Goal: Task Accomplishment & Management: Manage account settings

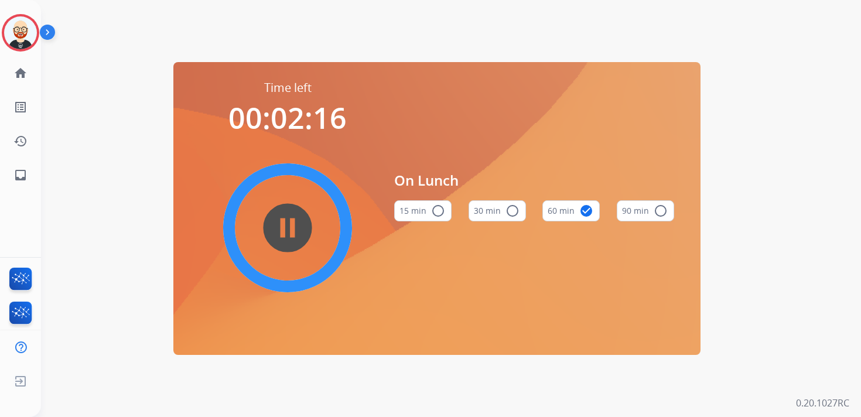
click at [28, 26] on img at bounding box center [20, 32] width 33 height 33
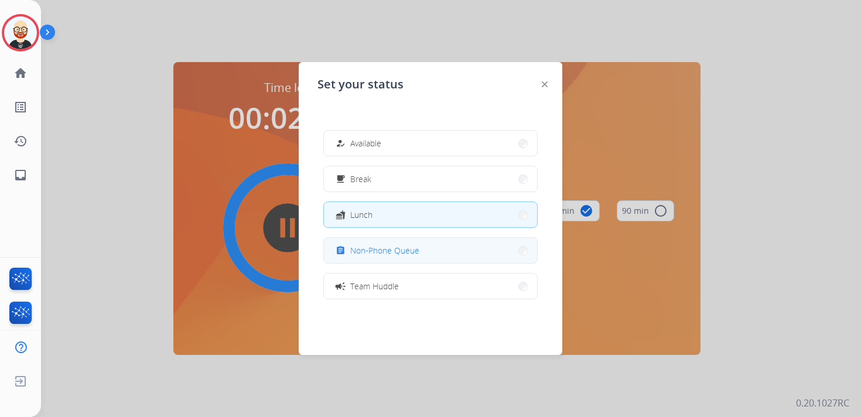
scroll to position [4, 0]
click at [379, 257] on button "assignment Non-Phone Queue" at bounding box center [430, 246] width 213 height 25
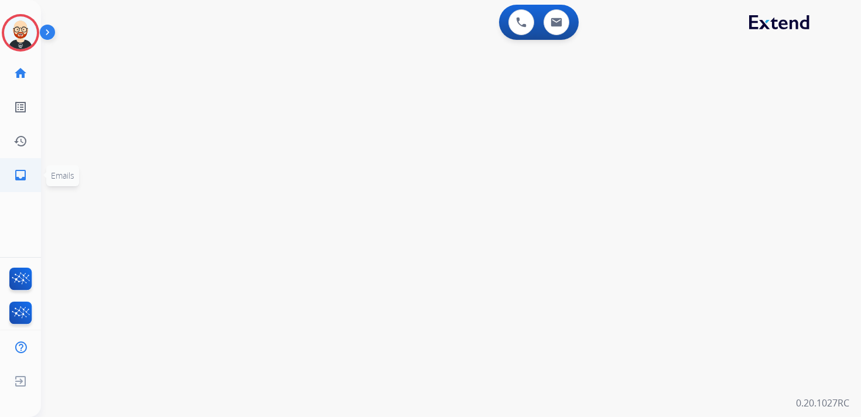
click at [22, 168] on mat-icon "inbox" at bounding box center [20, 175] width 14 height 14
select select "**********"
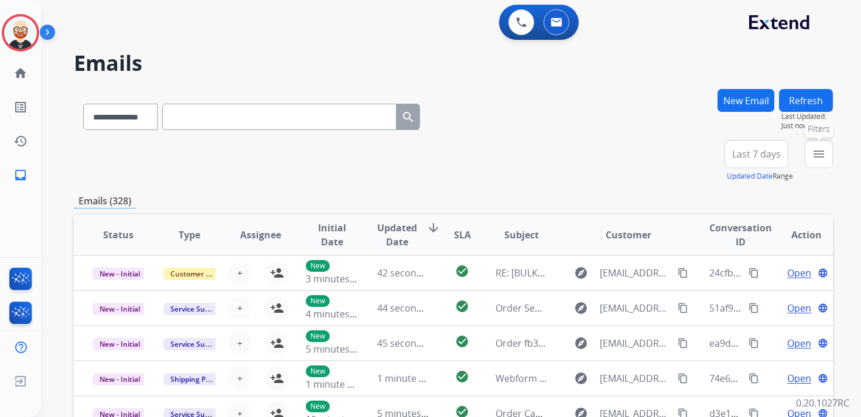
click at [815, 158] on mat-icon "menu" at bounding box center [819, 154] width 14 height 14
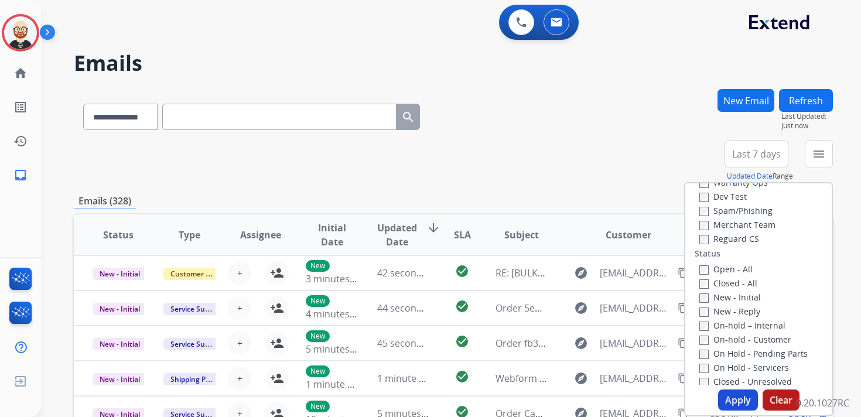
scroll to position [105, 0]
click at [736, 295] on label "New - Initial" at bounding box center [730, 291] width 62 height 11
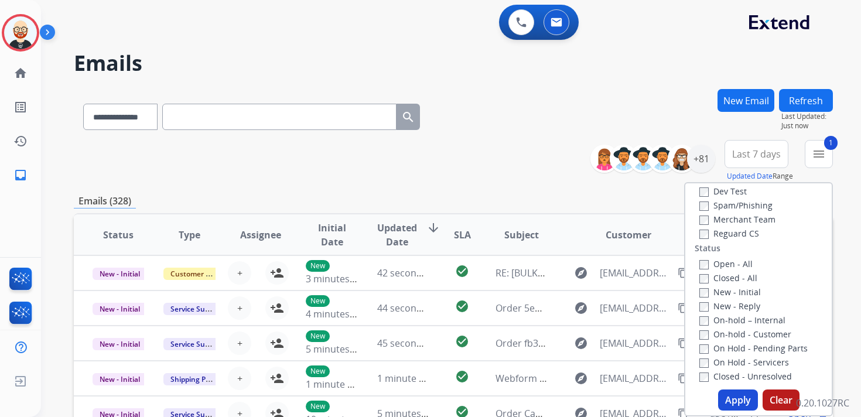
click at [733, 306] on label "New - Reply" at bounding box center [729, 305] width 61 height 11
click at [723, 405] on button "Apply" at bounding box center [738, 400] width 40 height 21
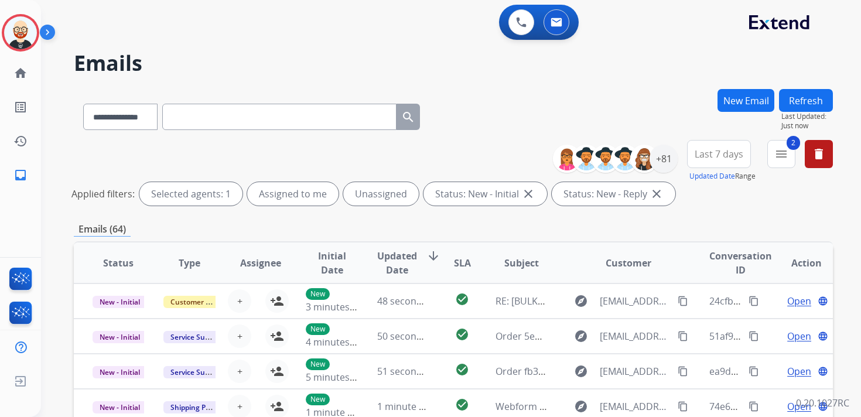
click at [730, 152] on span "Last 7 days" at bounding box center [719, 154] width 49 height 5
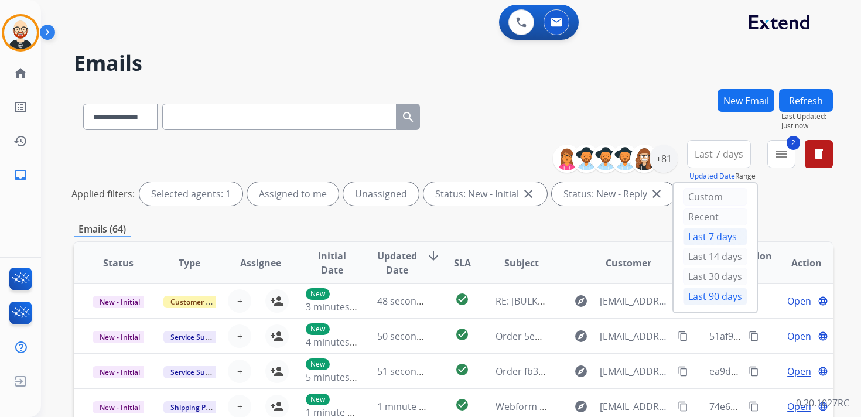
click at [689, 291] on div "Last 90 days" at bounding box center [715, 297] width 64 height 18
click at [663, 166] on div "+81" at bounding box center [664, 159] width 28 height 28
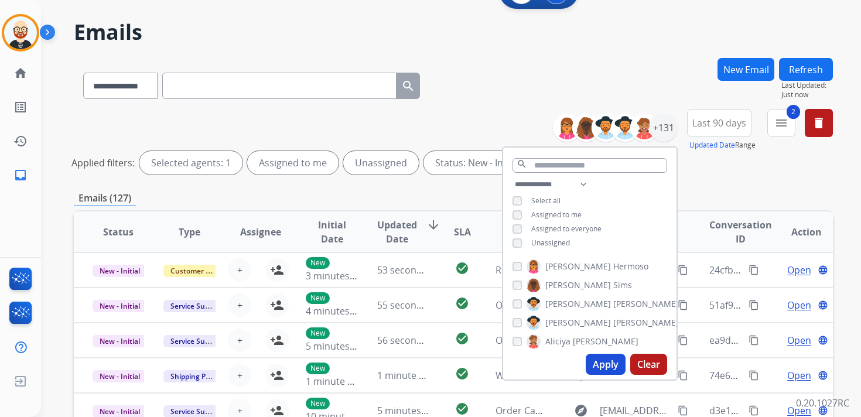
scroll to position [16, 0]
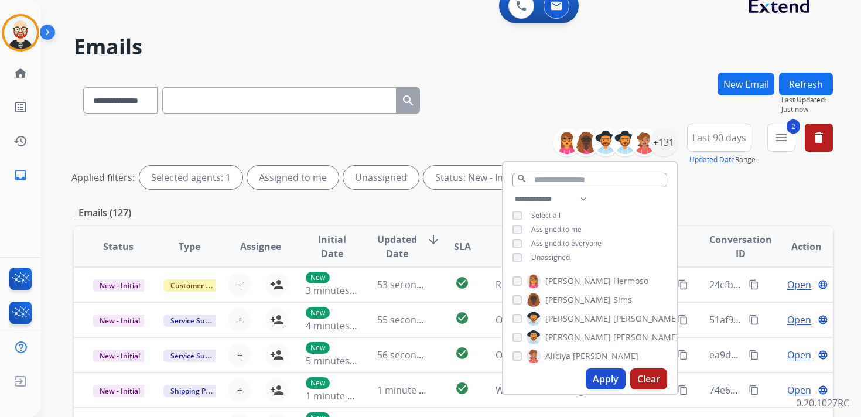
click at [551, 259] on span "Unassigned" at bounding box center [550, 257] width 39 height 10
click at [594, 378] on button "Apply" at bounding box center [606, 378] width 40 height 21
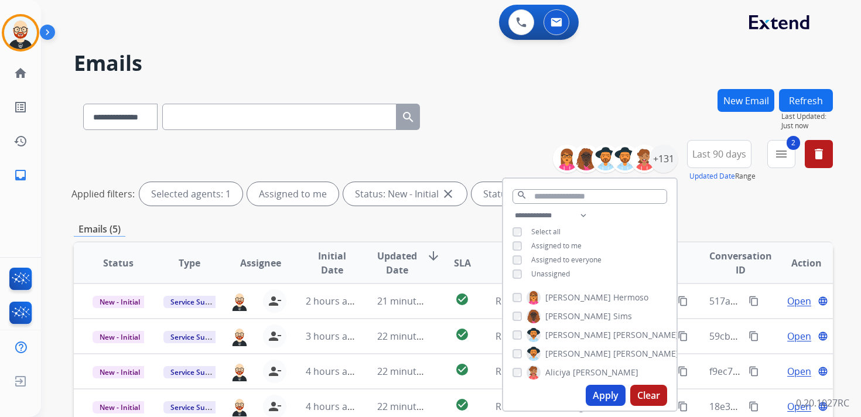
click at [388, 259] on span "Updated Date" at bounding box center [397, 263] width 40 height 28
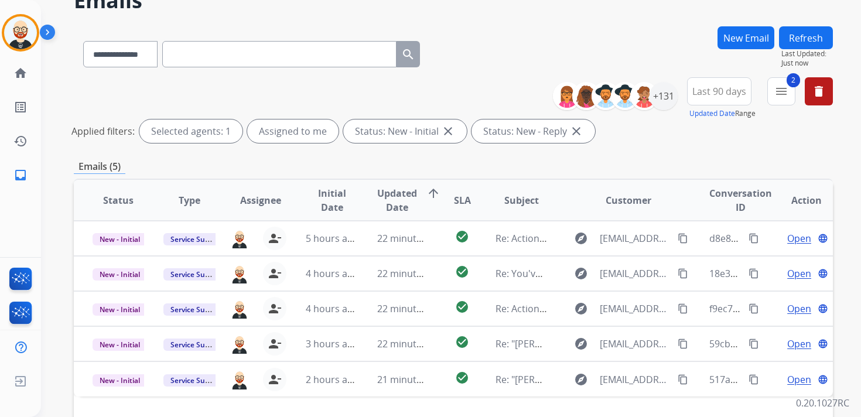
scroll to position [63, 0]
click at [17, 28] on img at bounding box center [20, 32] width 33 height 33
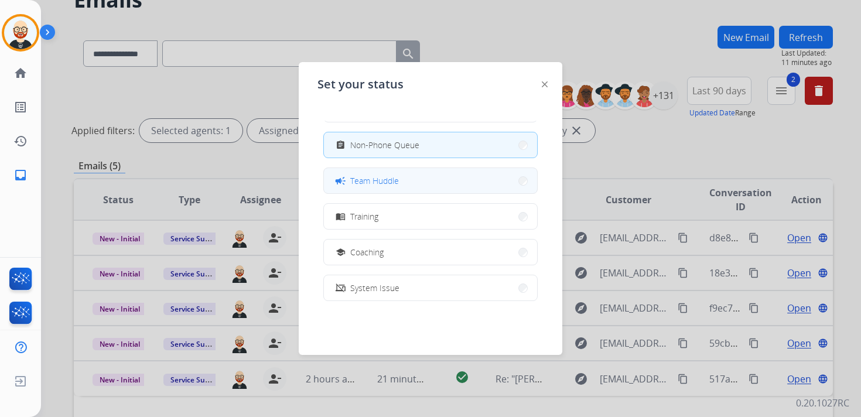
scroll to position [185, 0]
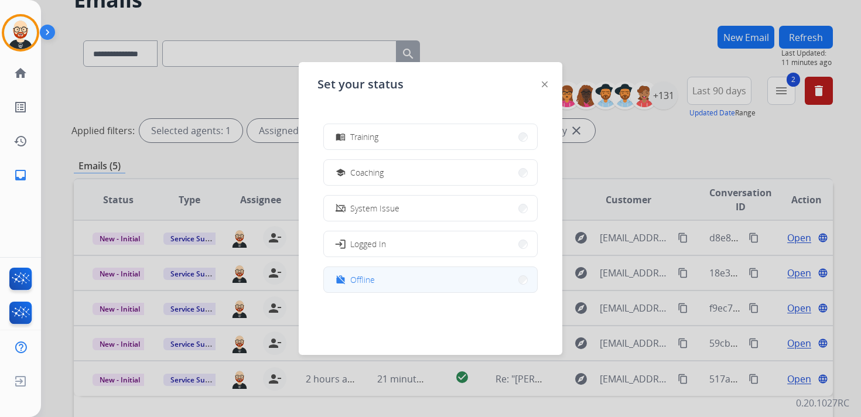
click at [379, 279] on button "work_off Offline" at bounding box center [430, 279] width 213 height 25
